Goal: Information Seeking & Learning: Learn about a topic

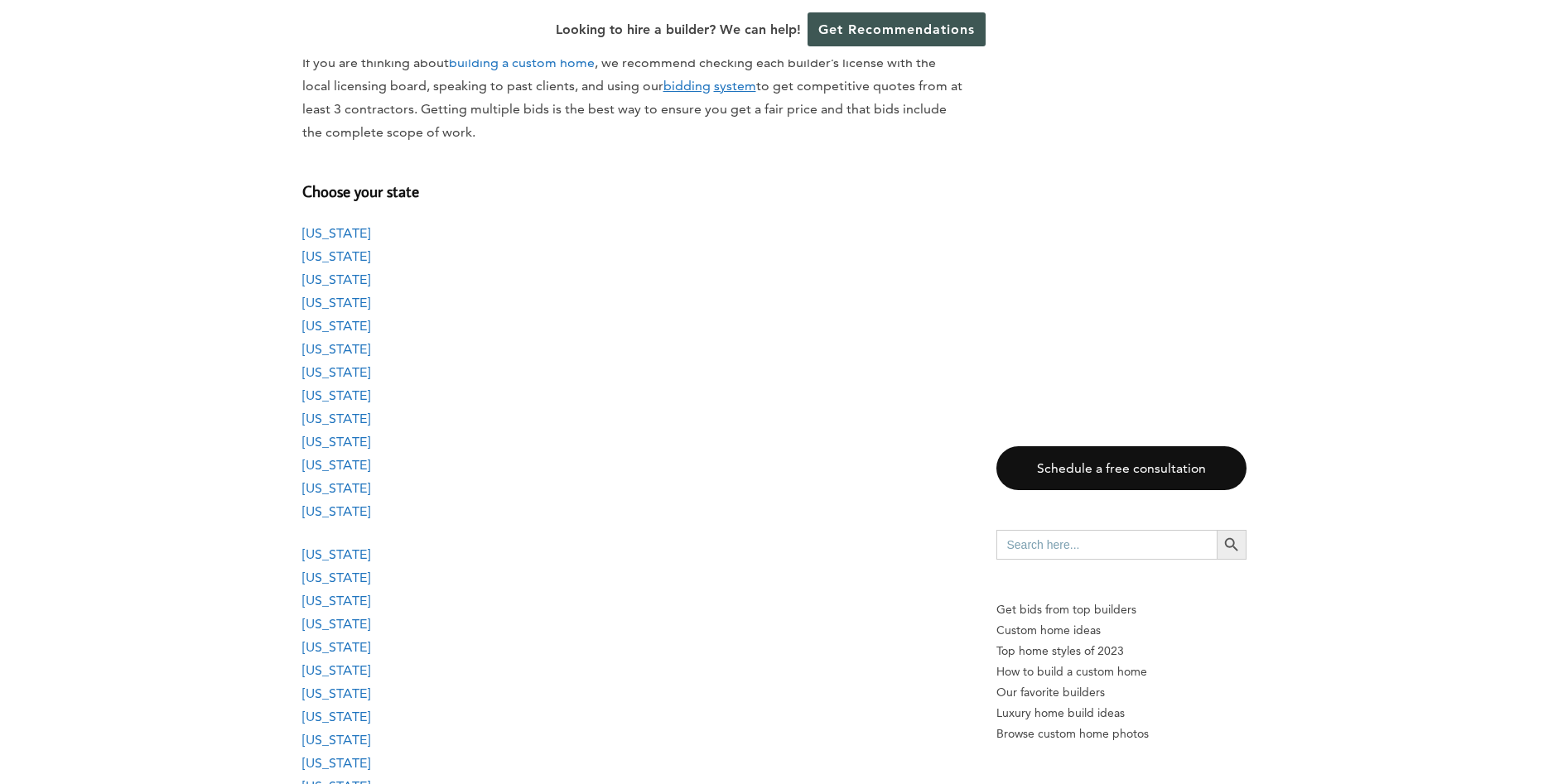
scroll to position [1436, 0]
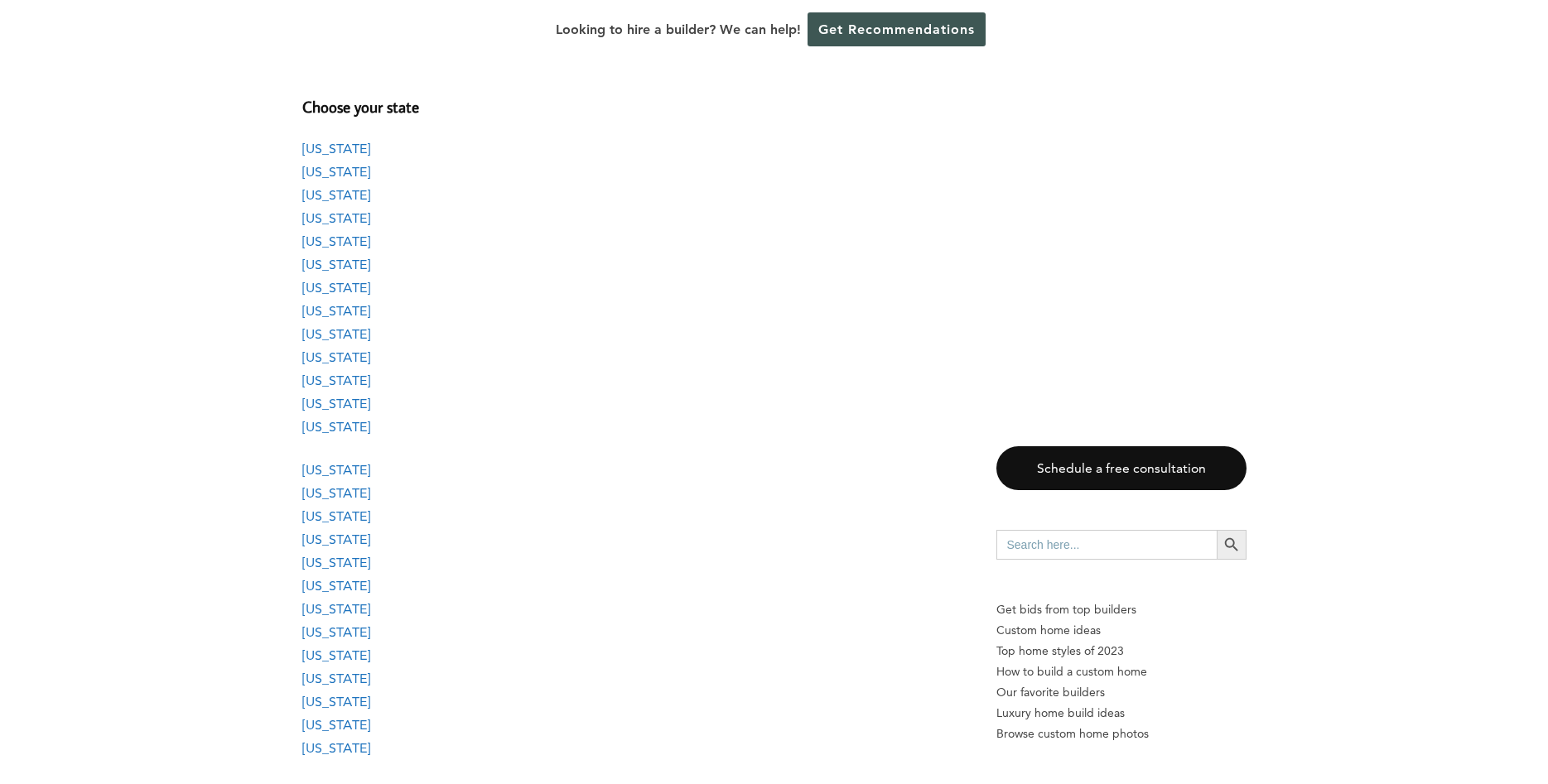
click at [315, 425] on link "[US_STATE]" at bounding box center [336, 427] width 68 height 16
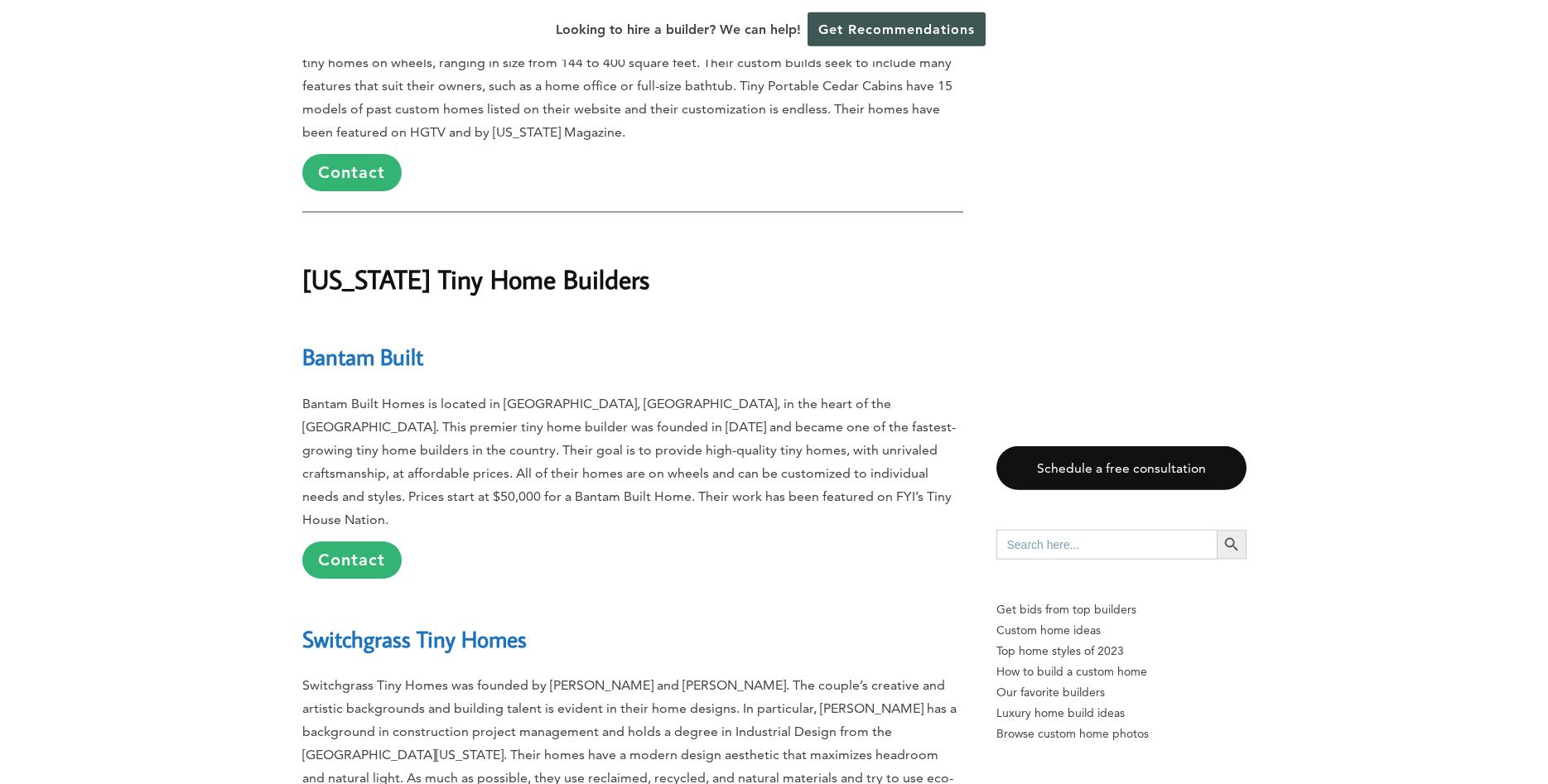
scroll to position [14517, 0]
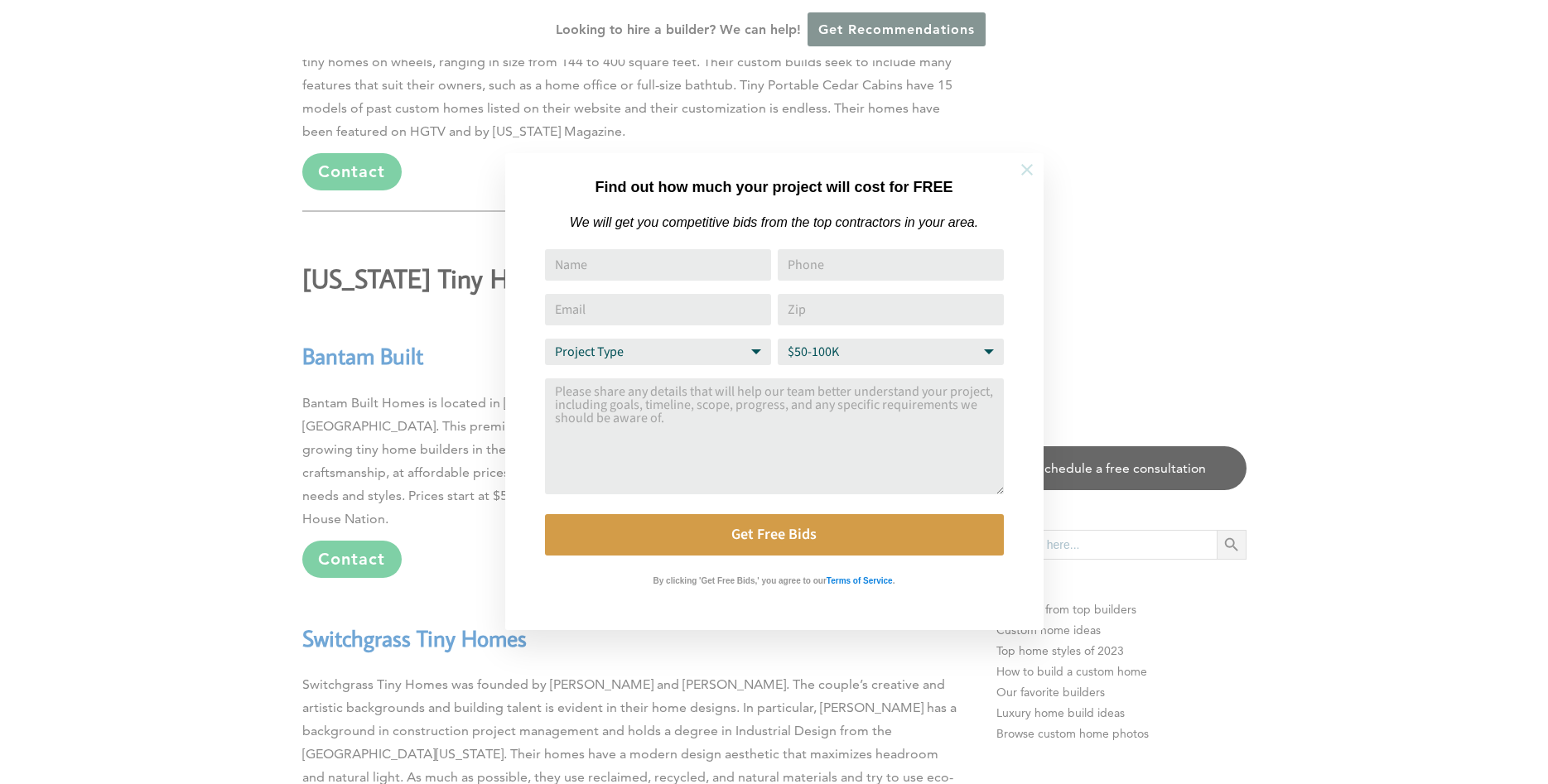
click at [1027, 169] on icon at bounding box center [1027, 170] width 12 height 12
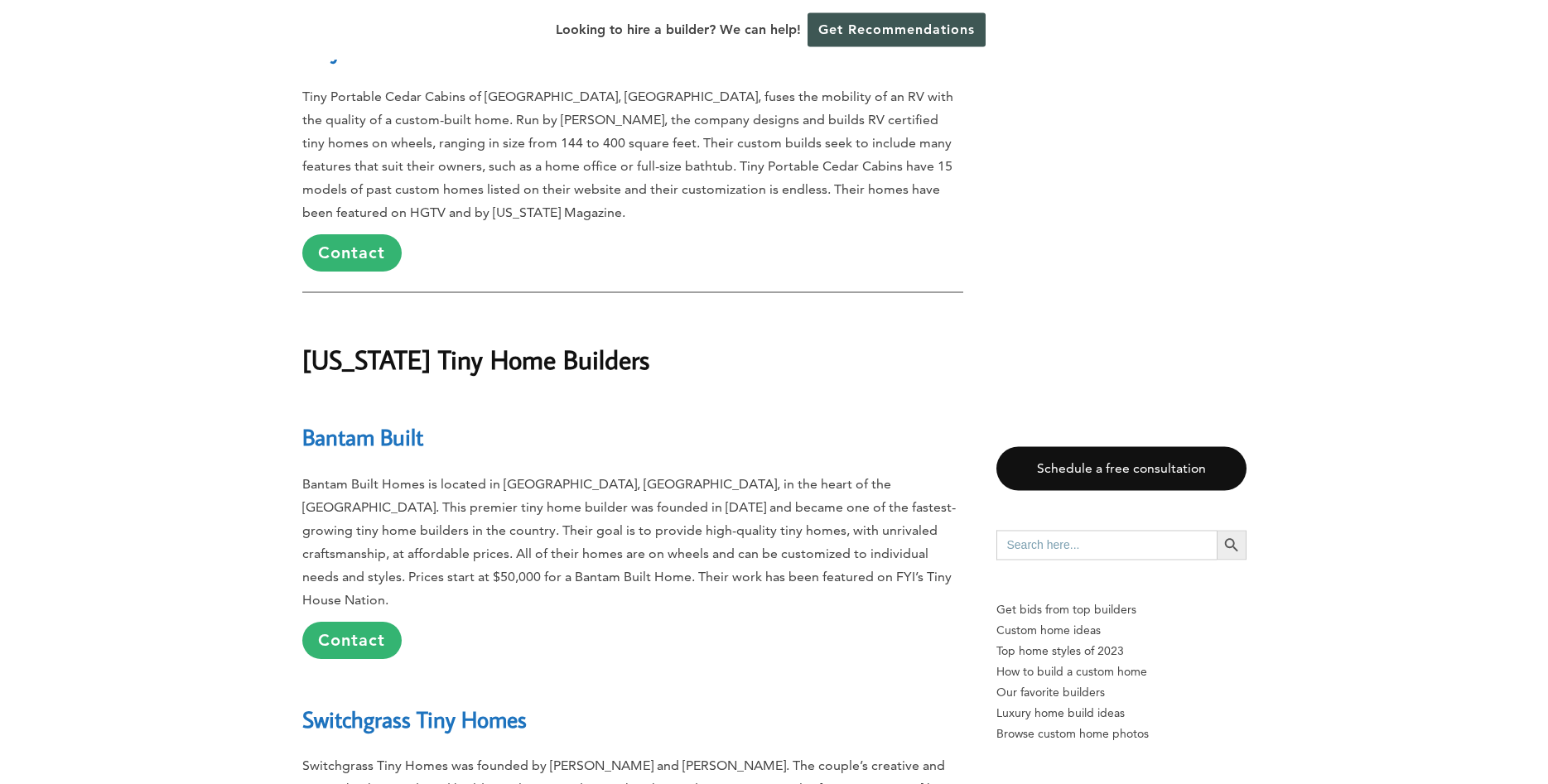
scroll to position [14433, 0]
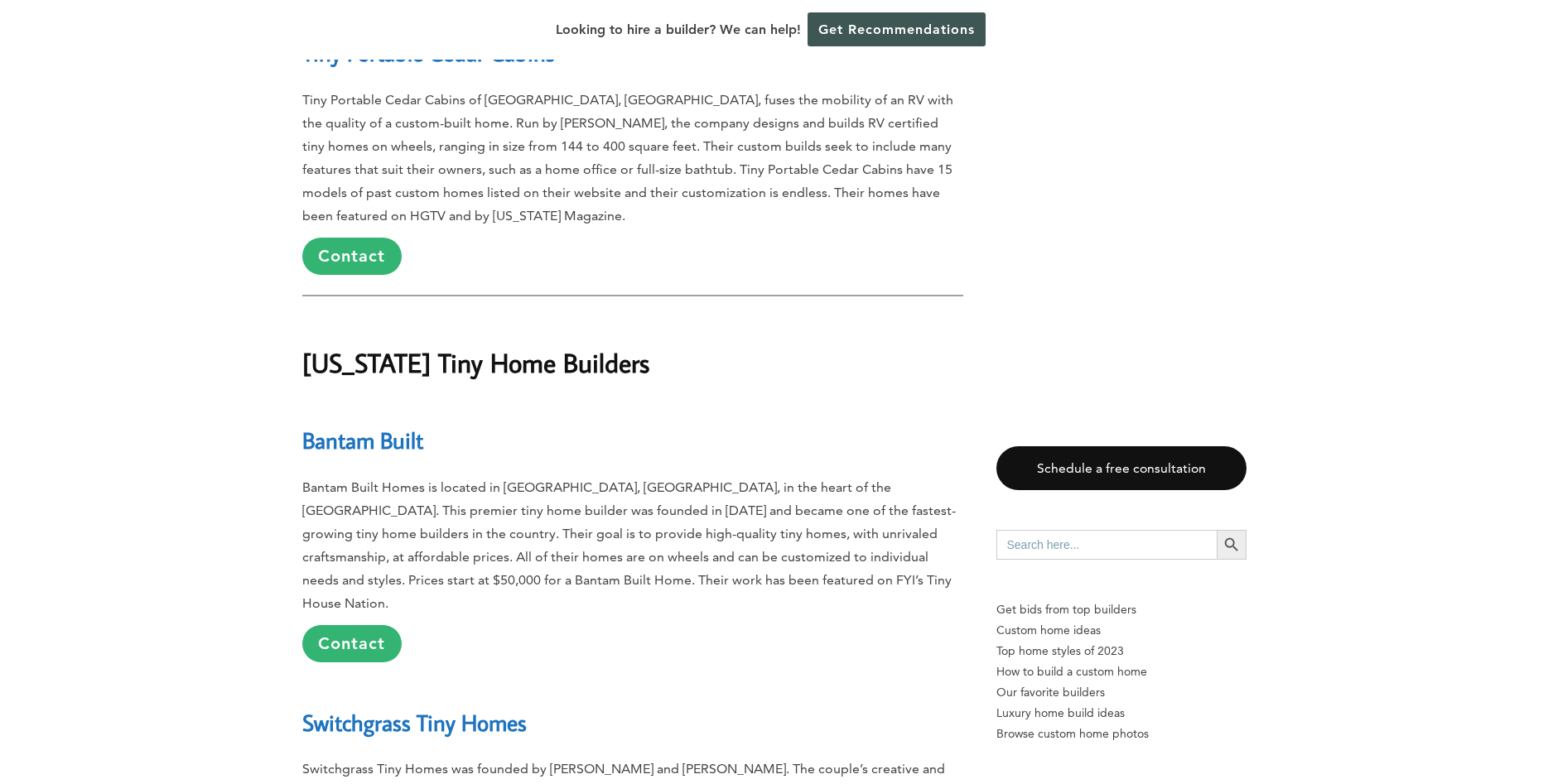
click at [416, 476] on p "Bantam Built Homes is located in [GEOGRAPHIC_DATA], [GEOGRAPHIC_DATA], in the h…" at bounding box center [632, 569] width 661 height 187
drag, startPoint x: 302, startPoint y: 207, endPoint x: 431, endPoint y: 207, distance: 129.0
click at [423, 426] on link "Bantam Built" at bounding box center [363, 439] width 121 height 29
copy link "Bantam Built"
drag, startPoint x: 305, startPoint y: 468, endPoint x: 543, endPoint y: 471, distance: 238.0
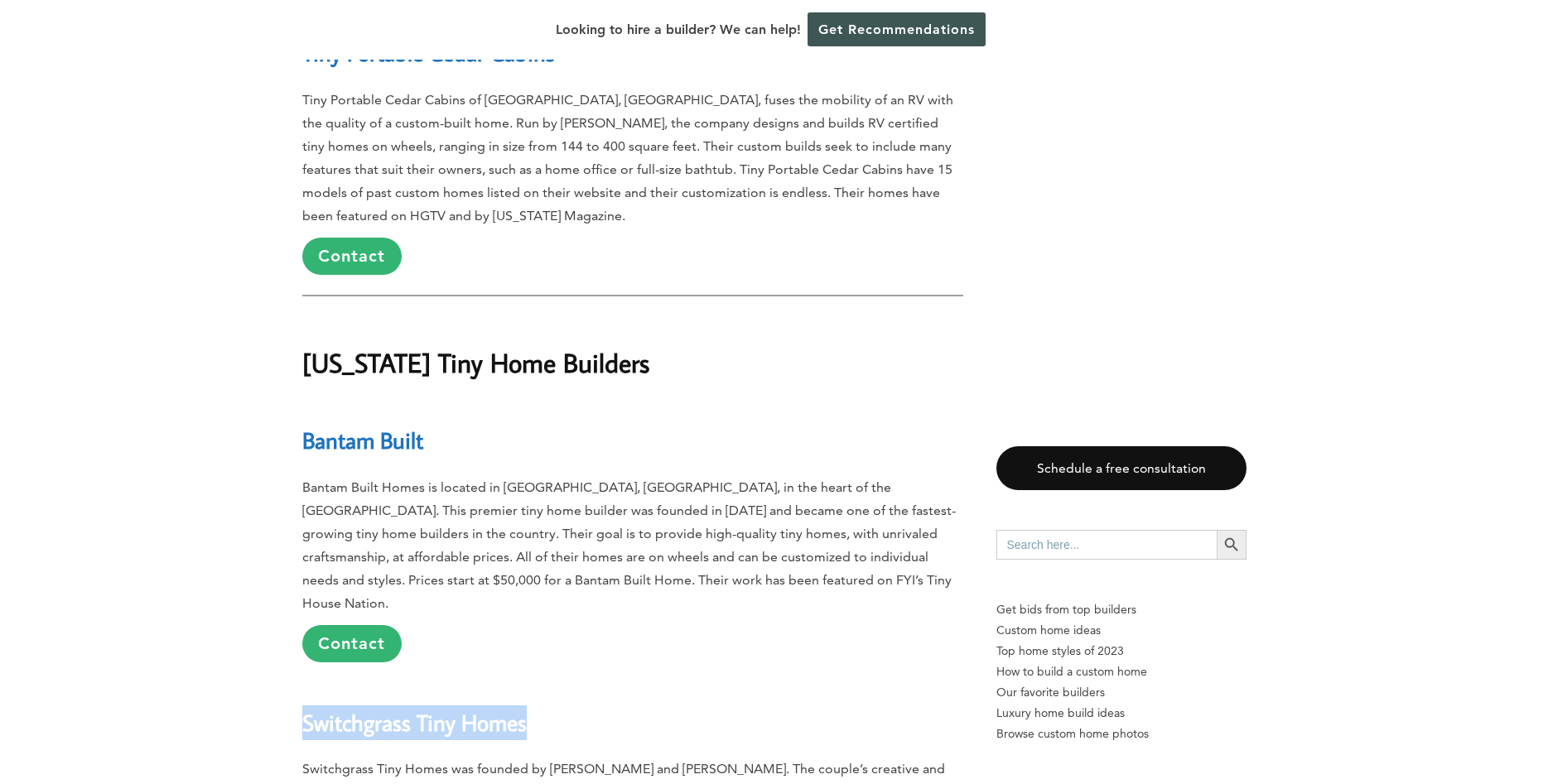
click at [543, 682] on h2 "Switchgrass Tiny Homes" at bounding box center [632, 711] width 661 height 57
copy link "Switchgrass Tiny Homes"
